Goal: Task Accomplishment & Management: Manage account settings

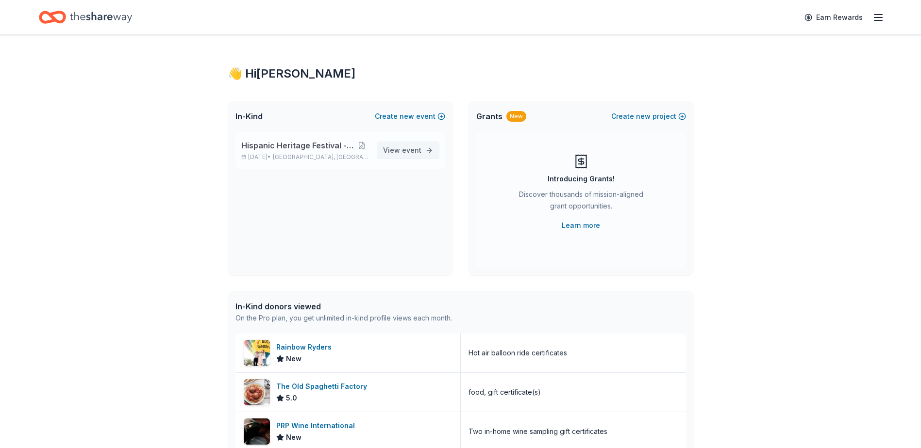
click at [407, 152] on span "event" at bounding box center [411, 150] width 19 height 8
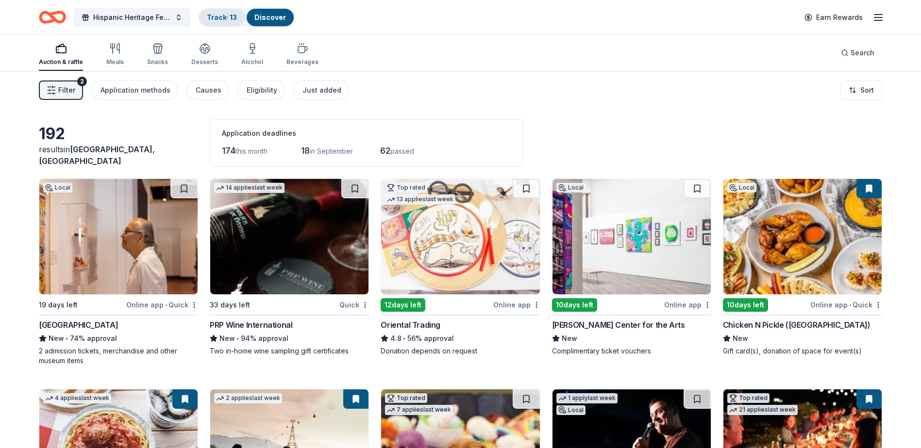
click at [211, 17] on link "Track · 13" at bounding box center [222, 17] width 30 height 8
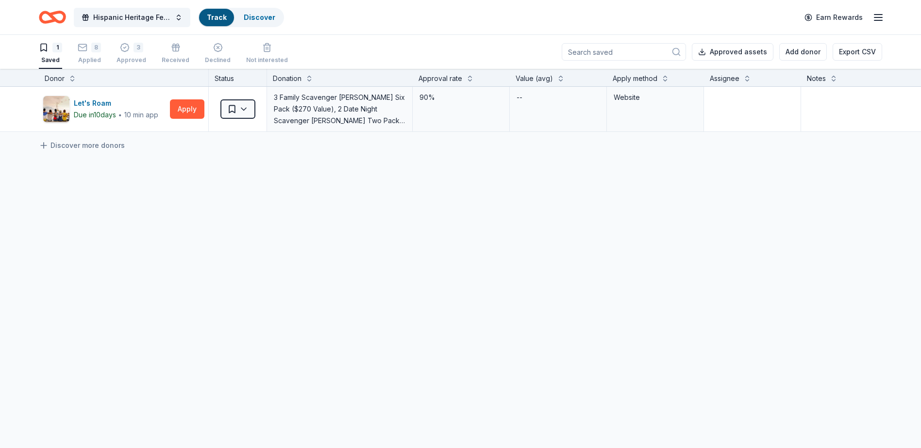
scroll to position [0, 0]
click at [94, 51] on div "8" at bounding box center [96, 47] width 10 height 10
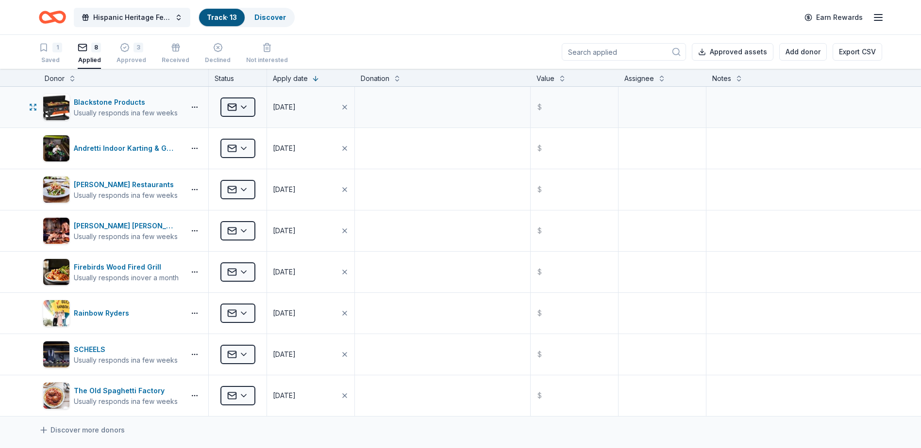
click at [242, 106] on html "Hispanic Heritage Festival - Si Se Puede! Track · 13 Discover Earn Rewards 1 Sa…" at bounding box center [460, 224] width 921 height 448
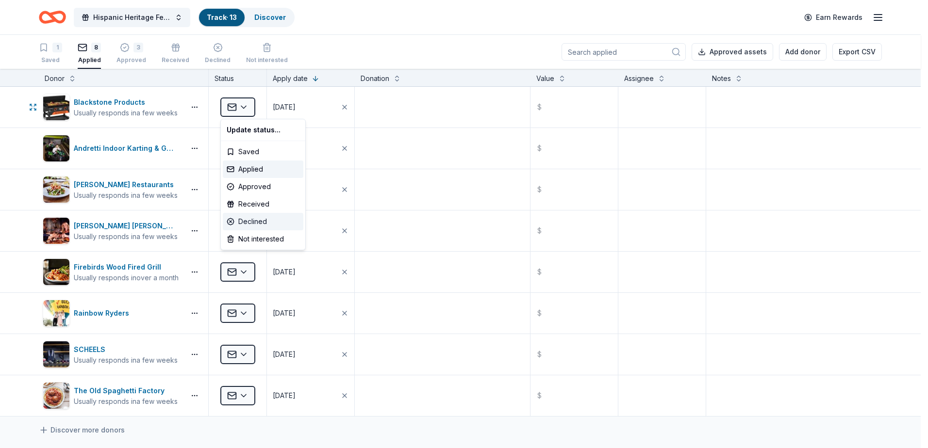
click at [246, 220] on div "Declined" at bounding box center [263, 221] width 81 height 17
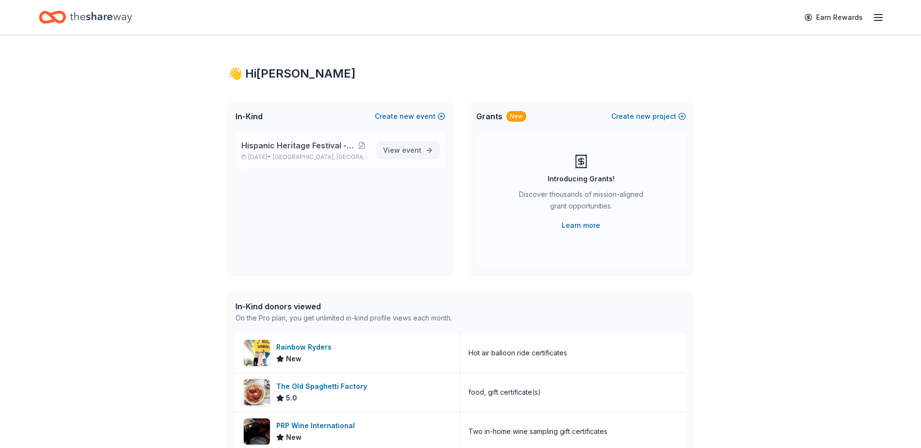
click at [410, 151] on span "event" at bounding box center [411, 150] width 19 height 8
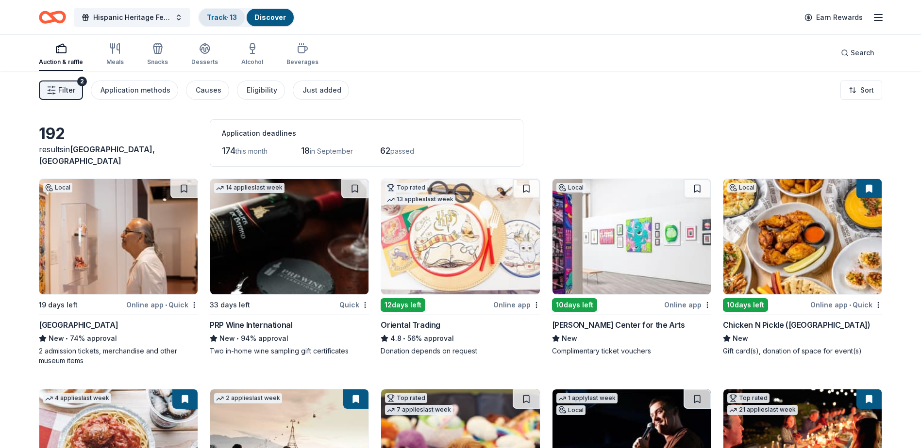
click at [220, 21] on link "Track · 13" at bounding box center [222, 17] width 30 height 8
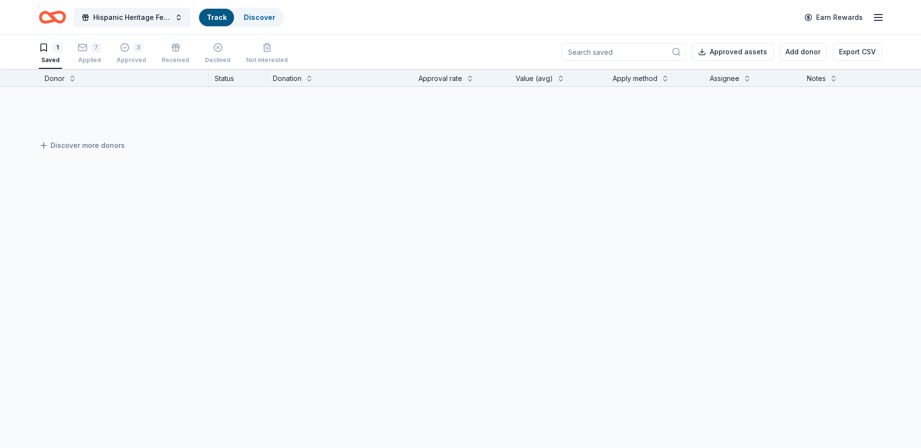
scroll to position [0, 0]
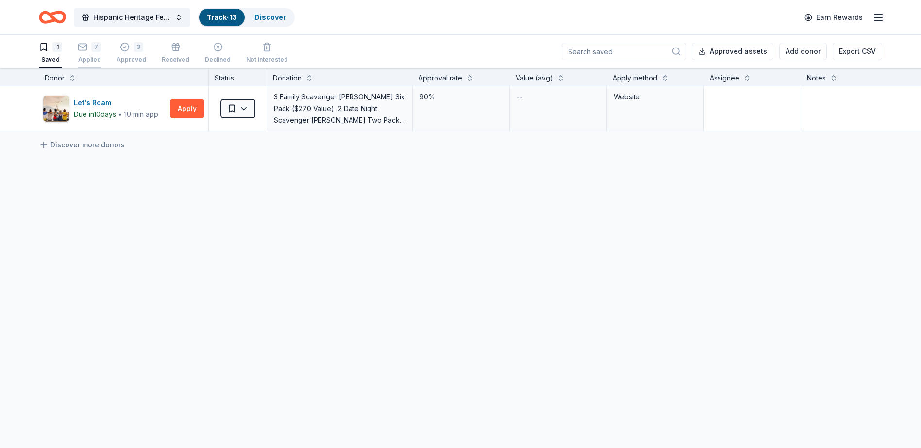
click at [92, 53] on div "7 Applied" at bounding box center [89, 52] width 23 height 21
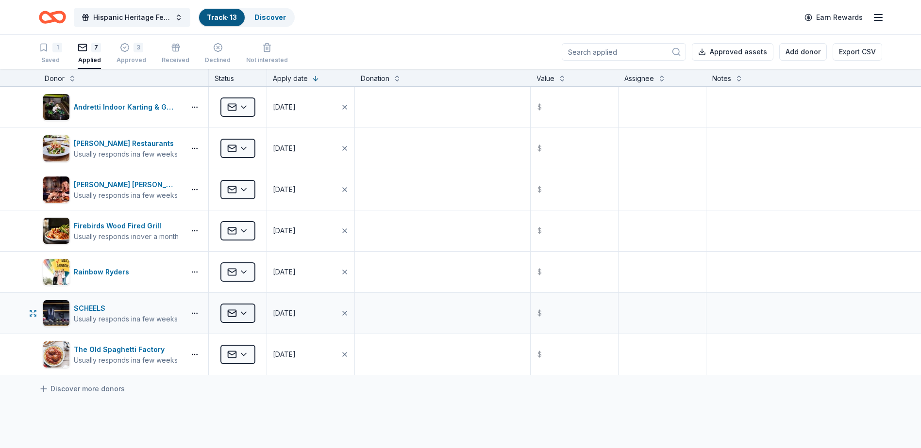
click at [244, 317] on html "Hispanic Heritage Festival - Si Se Puede! Track · 13 Discover Earn Rewards 1 Sa…" at bounding box center [460, 224] width 921 height 448
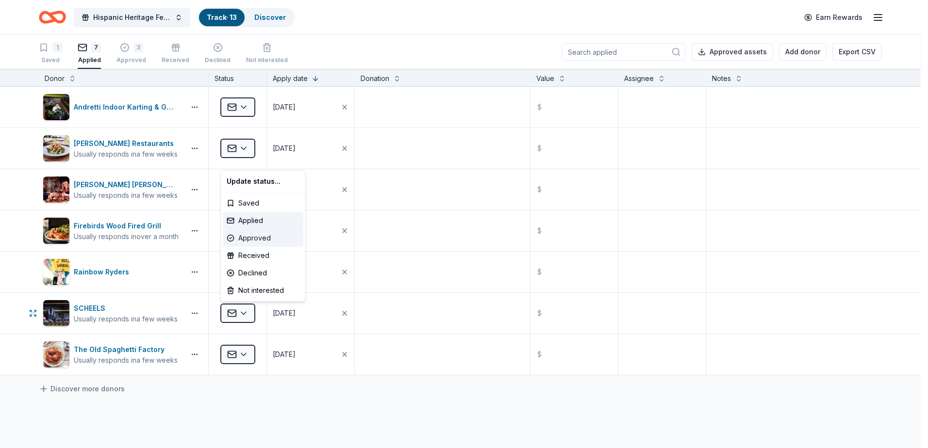
click at [251, 240] on div "Approved" at bounding box center [263, 238] width 81 height 17
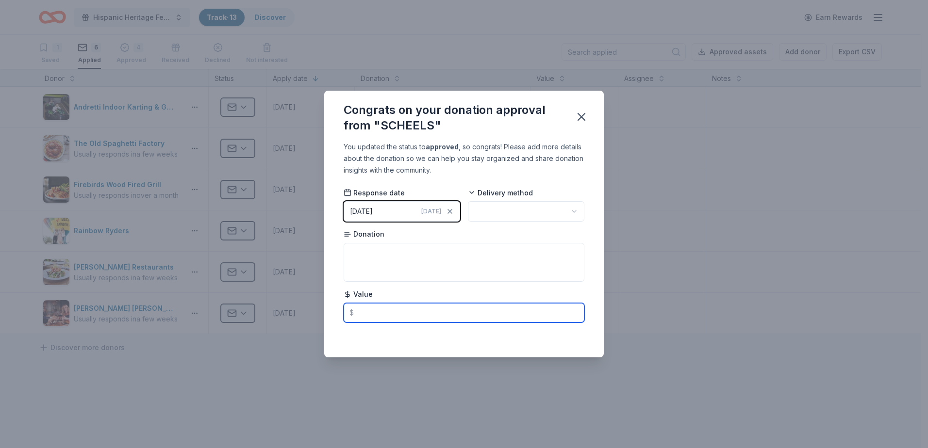
click at [363, 312] on input "text" at bounding box center [464, 312] width 241 height 19
type input "50.00"
click at [428, 211] on span "[DATE]" at bounding box center [431, 212] width 20 height 8
